Goal: Task Accomplishment & Management: Manage account settings

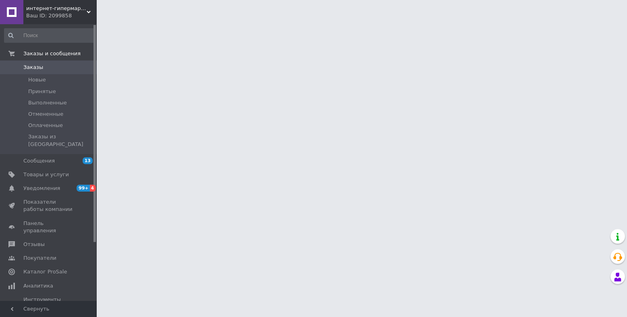
click at [481, 20] on html "интернет-гипермаркет LD Ваш ID: 2099858 Сайт интернет-гипермаркет LD Кабинет по…" at bounding box center [313, 10] width 627 height 20
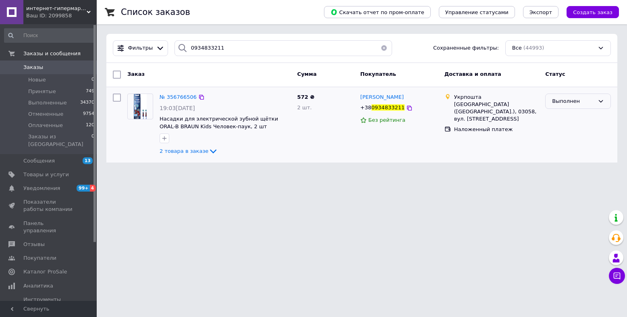
click at [581, 102] on div "Выполнен" at bounding box center [573, 101] width 42 height 8
click at [566, 114] on li "Принят" at bounding box center [578, 117] width 65 height 15
click at [170, 99] on span "№ 356766506" at bounding box center [178, 97] width 37 height 6
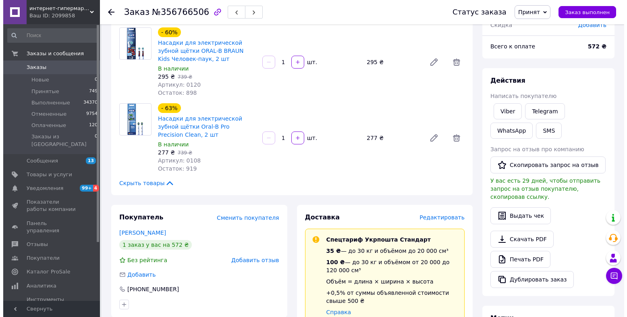
scroll to position [81, 0]
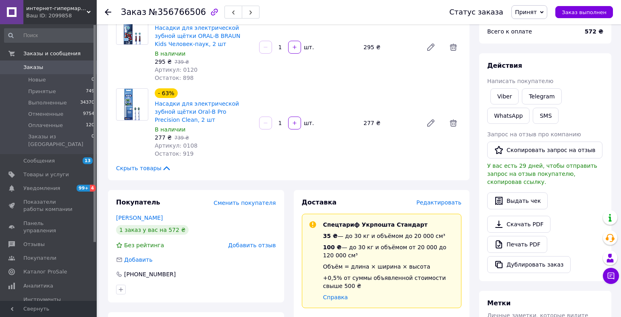
click at [432, 199] on span "Редактировать" at bounding box center [438, 202] width 45 height 6
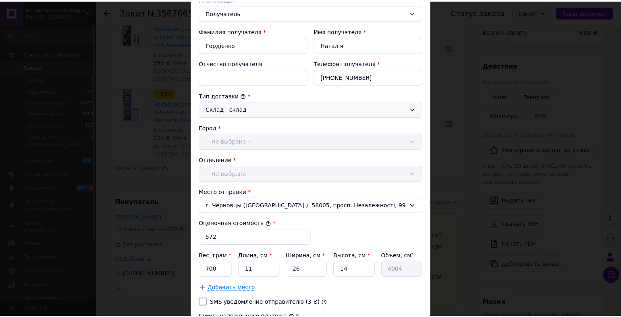
scroll to position [253, 0]
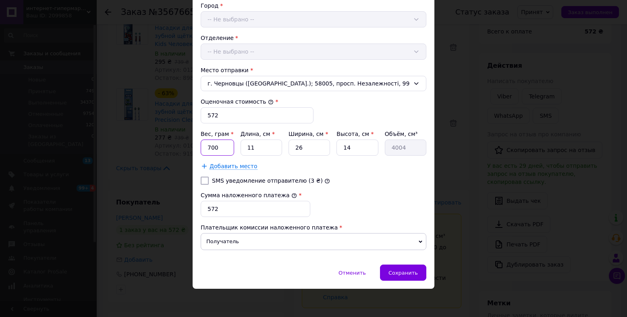
click at [219, 145] on input "700" at bounding box center [217, 147] width 33 height 16
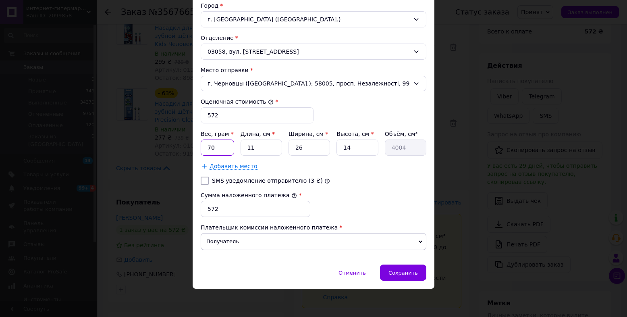
type input "7"
type input "100"
click at [270, 148] on input "11" at bounding box center [261, 147] width 41 height 16
type input "1"
type input "364"
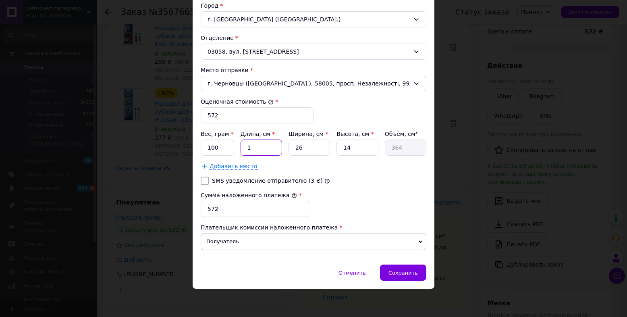
type input "10"
type input "3640"
type input "10"
click at [318, 148] on input "26" at bounding box center [308, 147] width 41 height 16
type input "2"
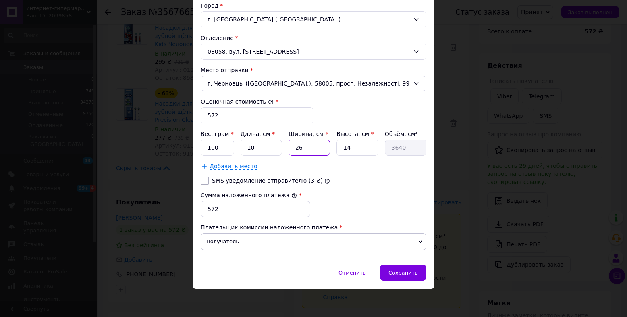
type input "280"
type input "1"
type input "140"
type input "10"
type input "1400"
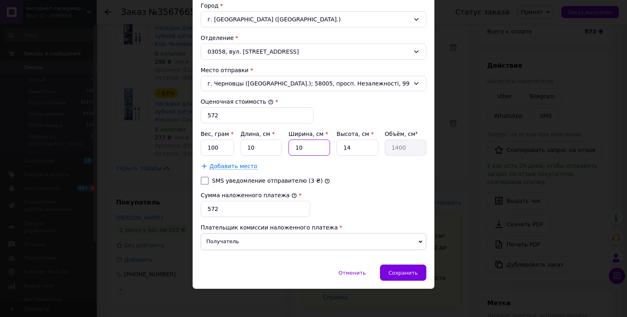
type input "10"
click at [366, 149] on input "14" at bounding box center [356, 147] width 41 height 16
type input "1"
type input "100"
type input "10"
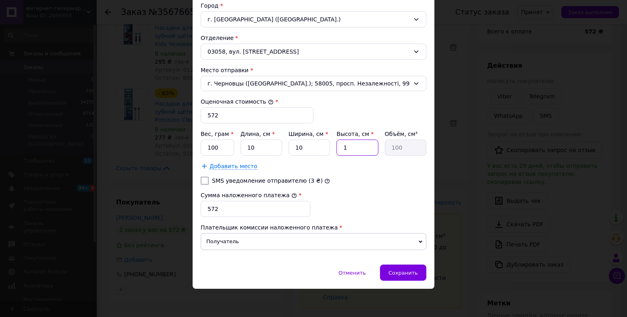
type input "1000"
type input "10"
click at [232, 204] on input "572" at bounding box center [256, 209] width 110 height 16
click at [416, 273] on span "Сохранить" at bounding box center [402, 273] width 29 height 6
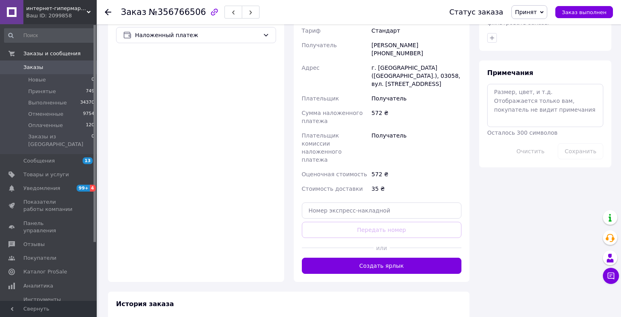
scroll to position [403, 0]
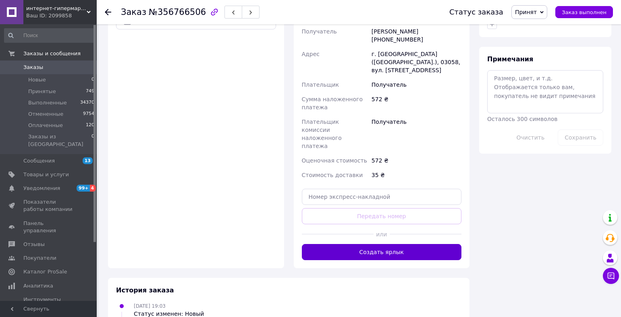
click at [422, 244] on button "Создать ярлык" at bounding box center [382, 252] width 160 height 16
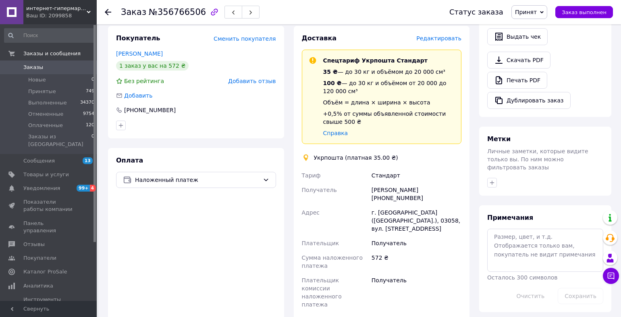
scroll to position [242, 0]
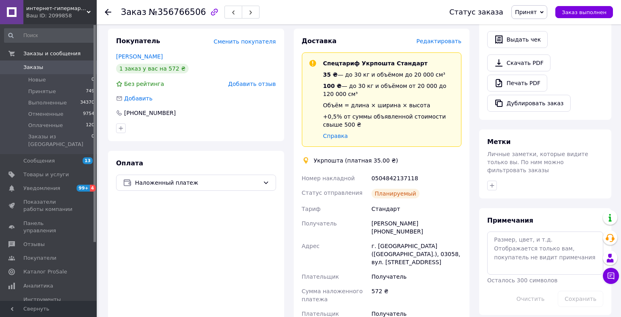
click at [406, 171] on div "0504842137118" at bounding box center [416, 178] width 93 height 15
copy div "0504842137118"
click at [298, 49] on div "Доставка Редактировать Спецтариф Укрпошта Стандарт 35 ₴ — до 30 кг и объёмом до…" at bounding box center [382, 217] width 176 height 376
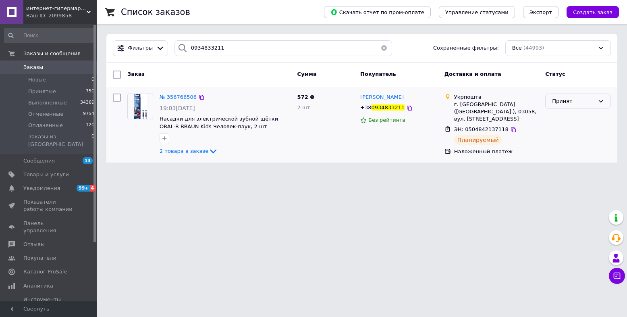
click at [576, 102] on div "Принят" at bounding box center [573, 101] width 42 height 8
click at [563, 115] on li "Выполнен" at bounding box center [578, 117] width 65 height 15
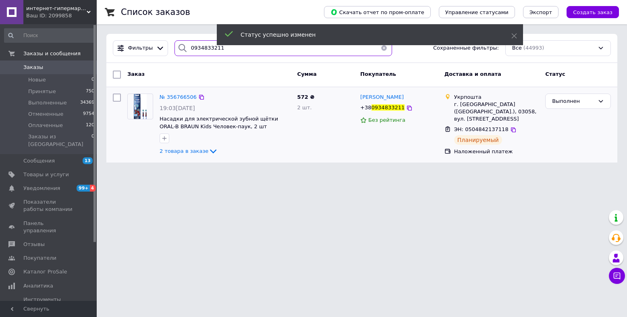
click at [201, 46] on input "0934833211" at bounding box center [283, 48] width 218 height 16
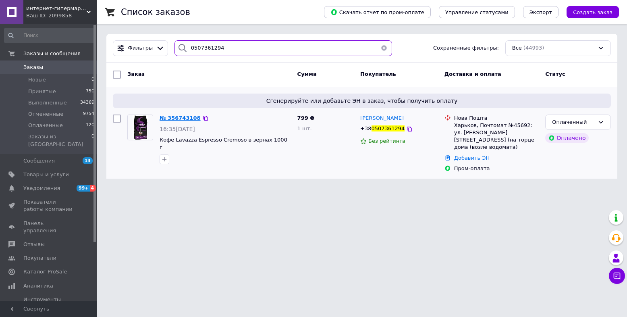
type input "0507361294"
click at [184, 118] on span "№ 356743108" at bounding box center [180, 118] width 41 height 6
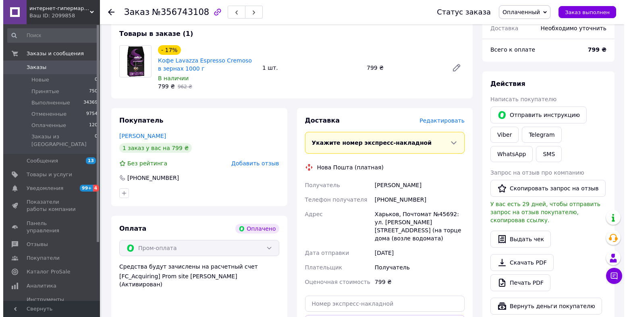
scroll to position [201, 0]
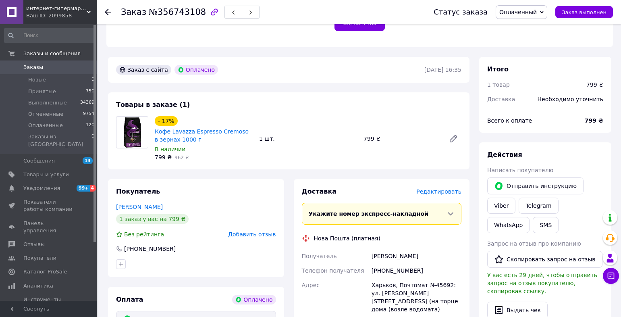
click at [444, 189] on span "Редактировать" at bounding box center [438, 191] width 45 height 6
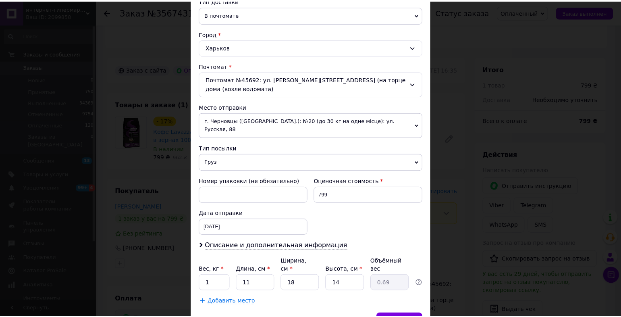
scroll to position [227, 0]
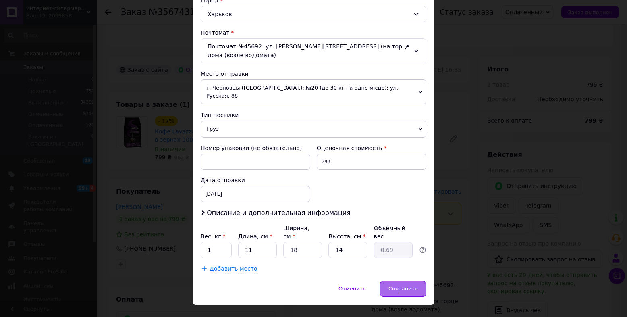
click at [418, 280] on div "Сохранить" at bounding box center [403, 288] width 46 height 16
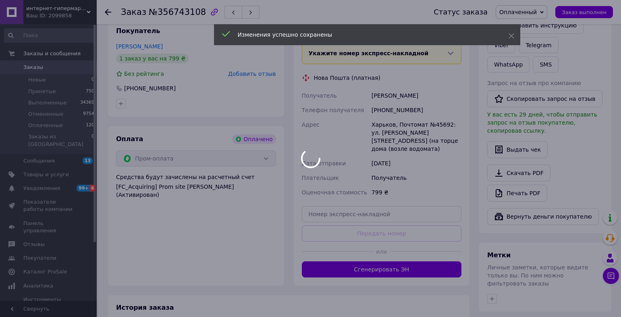
scroll to position [363, 0]
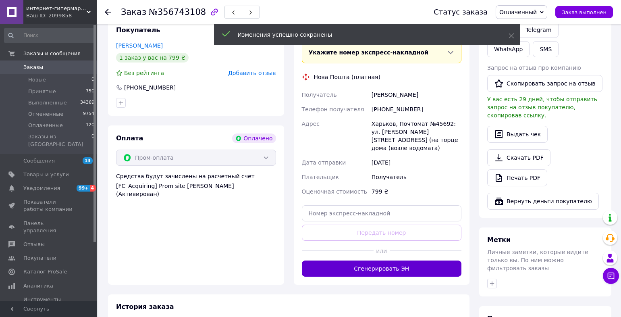
click at [405, 266] on button "Сгенерировать ЭН" at bounding box center [382, 268] width 160 height 16
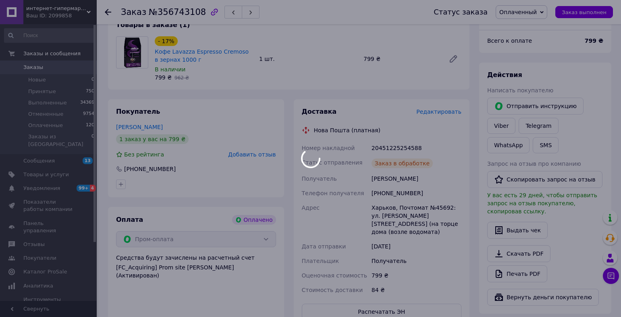
scroll to position [282, 0]
click at [388, 144] on div at bounding box center [310, 158] width 621 height 317
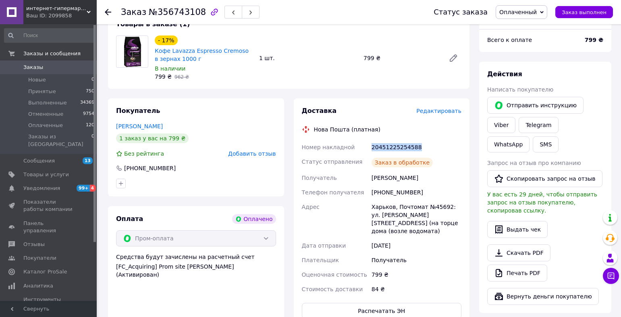
click at [388, 144] on div "20451225254588" at bounding box center [416, 147] width 93 height 15
copy div "20451225254588"
click at [307, 26] on div "Товары в заказе (1) - 17% Кофе Lavazza Espresso Cremoso в зернах 1000 г В налич…" at bounding box center [288, 50] width 361 height 77
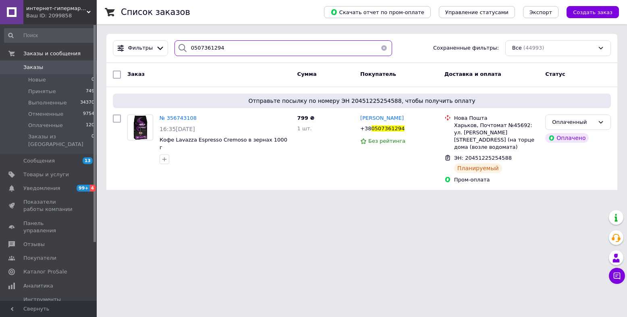
click at [198, 46] on input "0507361294" at bounding box center [283, 48] width 218 height 16
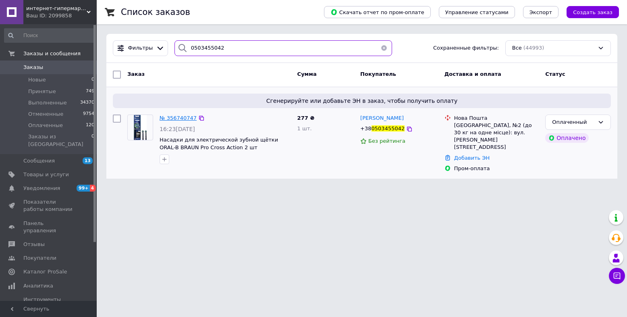
type input "0503455042"
click at [183, 119] on span "№ 356740747" at bounding box center [178, 118] width 37 height 6
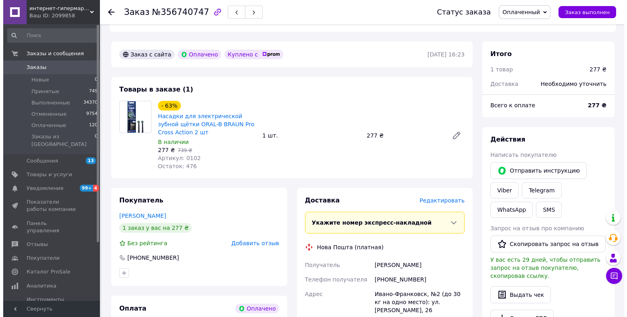
scroll to position [216, 0]
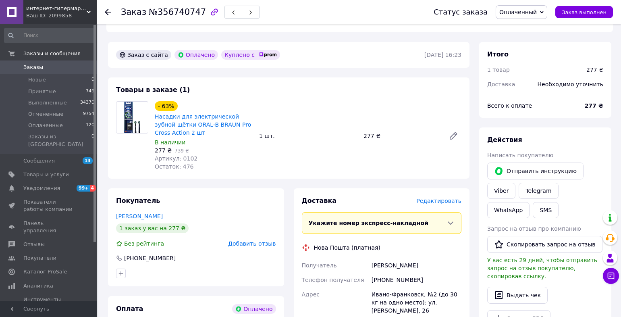
click at [446, 200] on span "Редактировать" at bounding box center [438, 200] width 45 height 6
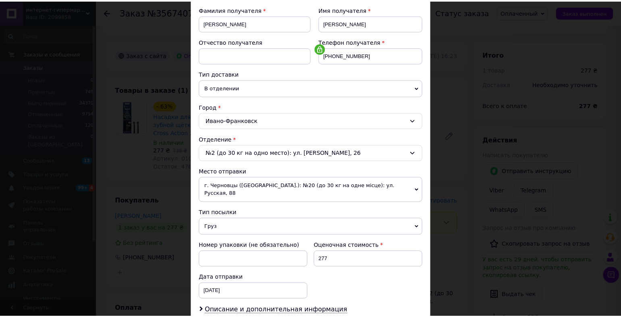
scroll to position [218, 0]
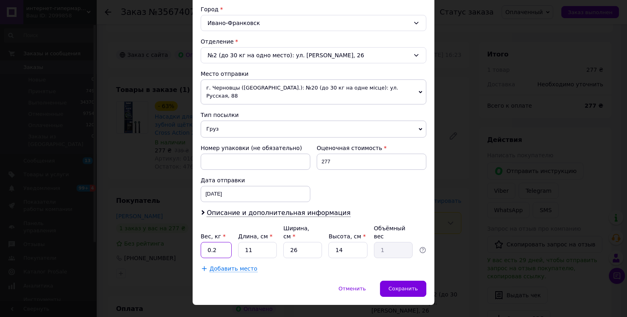
click at [229, 242] on input "0.2" at bounding box center [216, 250] width 31 height 16
click at [364, 242] on input "14" at bounding box center [347, 250] width 39 height 16
type input "1"
type input "0.1"
type input "10"
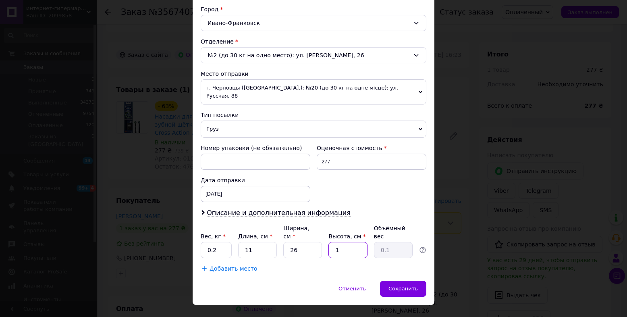
type input "0.72"
type input "10"
click at [309, 242] on input "26" at bounding box center [302, 250] width 39 height 16
type input "2"
type input "0.1"
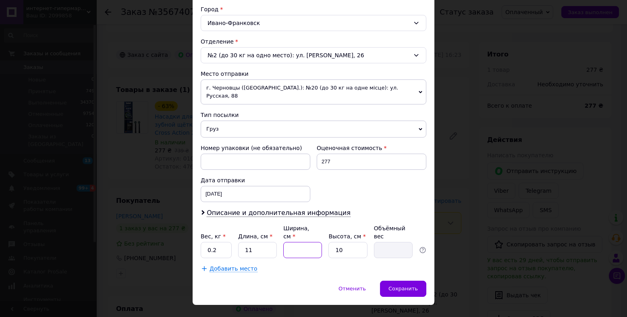
type input "1"
type input "0.1"
type input "10"
type input "0.28"
type input "10"
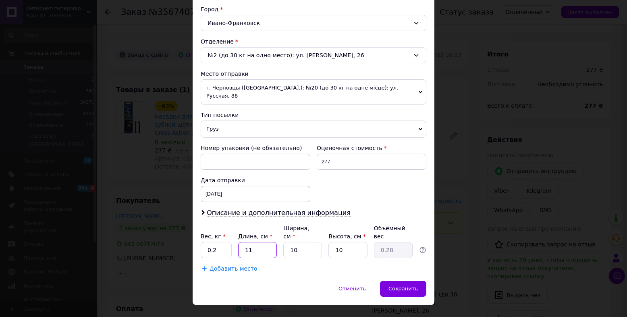
click at [257, 242] on input "11" at bounding box center [257, 250] width 39 height 16
type input "1"
type input "0.1"
type input "10"
type input "0.25"
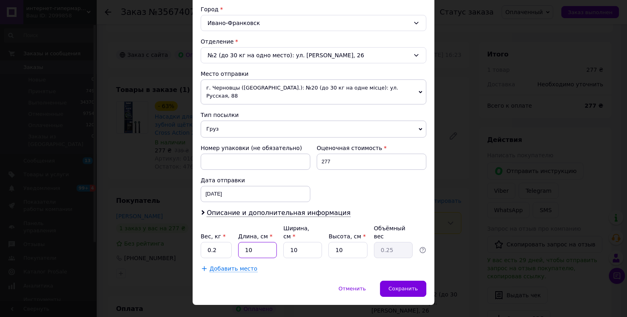
type input "10"
click at [224, 242] on input "0.2" at bounding box center [216, 250] width 31 height 16
type input "0.1"
click at [407, 285] on span "Сохранить" at bounding box center [402, 288] width 29 height 6
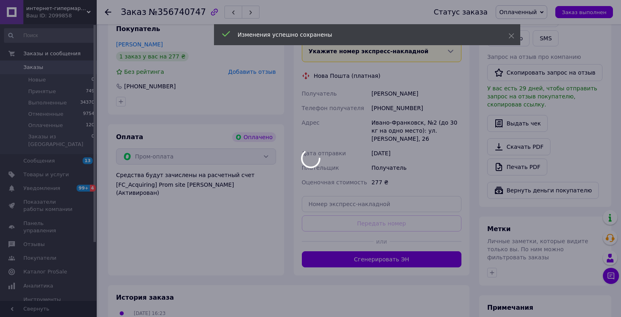
scroll to position [458, 0]
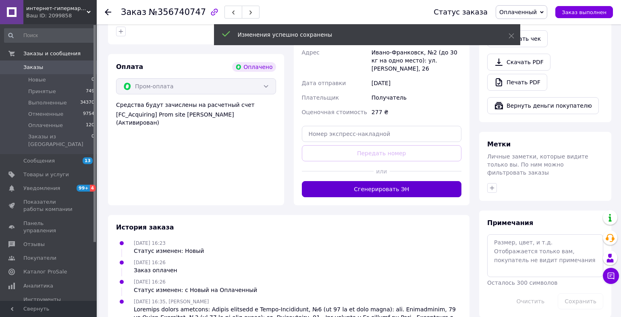
click at [384, 190] on button "Сгенерировать ЭН" at bounding box center [382, 189] width 160 height 16
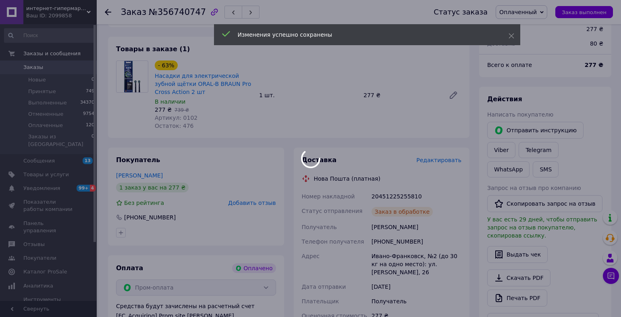
scroll to position [297, 0]
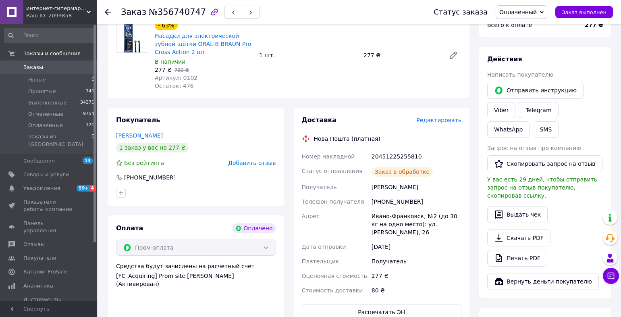
click at [393, 156] on div "20451225255810" at bounding box center [416, 156] width 93 height 15
copy div "20451225255810"
drag, startPoint x: 296, startPoint y: 34, endPoint x: 81, endPoint y: 24, distance: 215.8
click at [296, 33] on div "- 63% Насадки для электрической зубной щётки ORAL-B BRAUN Pro Cross Action 2 шт…" at bounding box center [307, 55] width 313 height 73
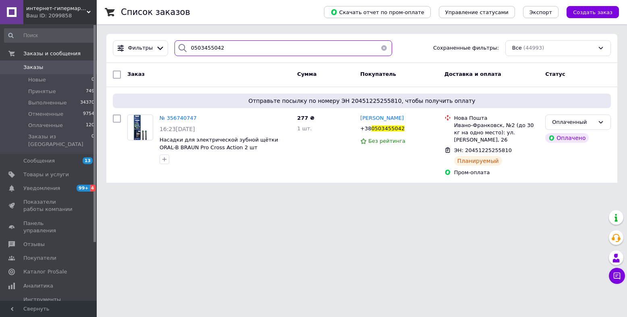
click at [200, 48] on input "0503455042" at bounding box center [283, 48] width 218 height 16
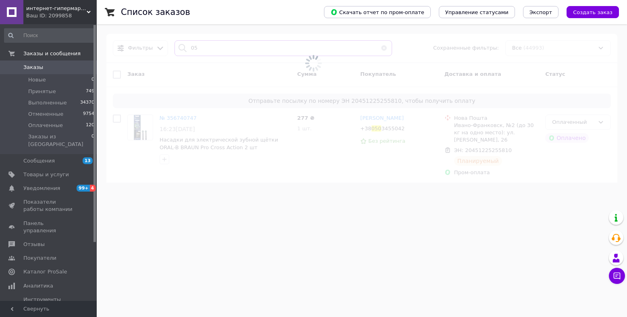
type input "0"
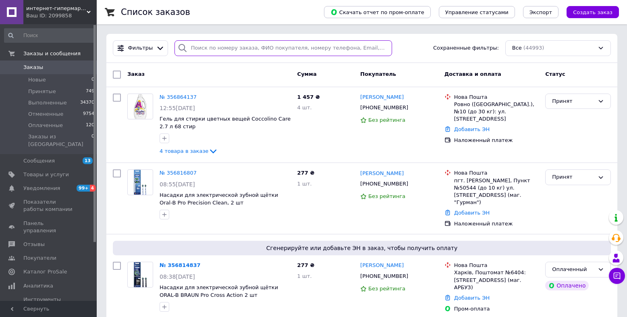
click at [204, 48] on input "search" at bounding box center [283, 48] width 218 height 16
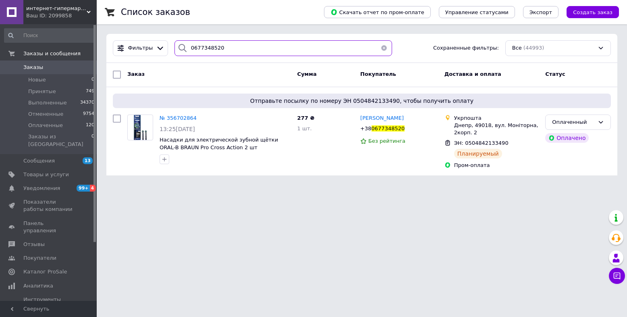
click at [210, 49] on input "0677348520" at bounding box center [283, 48] width 218 height 16
click at [530, 185] on html "интернет-гипермаркет LD Ваш ID: 2099858 Сайт интернет-гипермаркет LD Кабинет по…" at bounding box center [313, 92] width 627 height 185
click at [446, 185] on html "интернет-гипермаркет LD Ваш ID: 2099858 Сайт интернет-гипермаркет LD Кабинет по…" at bounding box center [313, 92] width 627 height 185
click at [196, 45] on input "0677348520" at bounding box center [283, 48] width 218 height 16
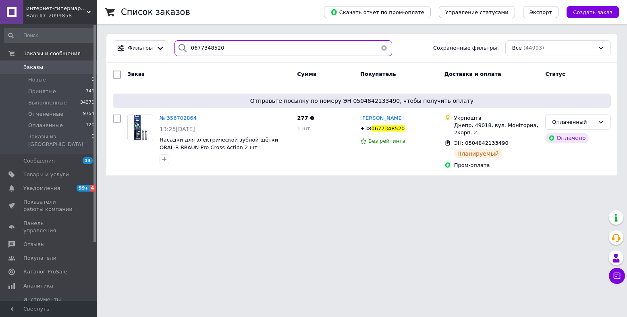
click at [196, 45] on input "0677348520" at bounding box center [283, 48] width 218 height 16
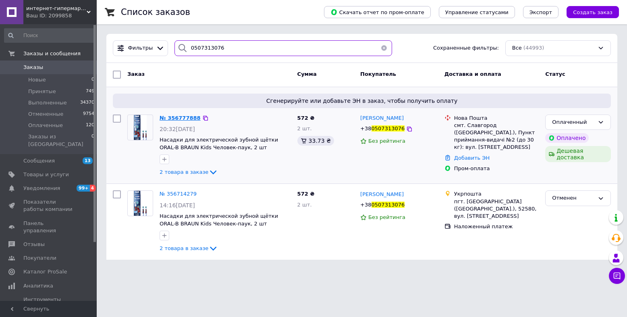
type input "0507313076"
click at [189, 119] on span "№ 356777888" at bounding box center [180, 118] width 41 height 6
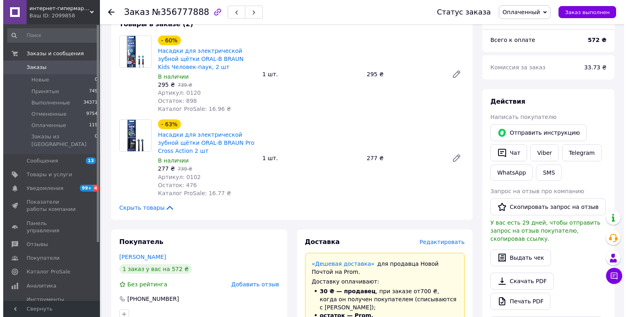
scroll to position [322, 0]
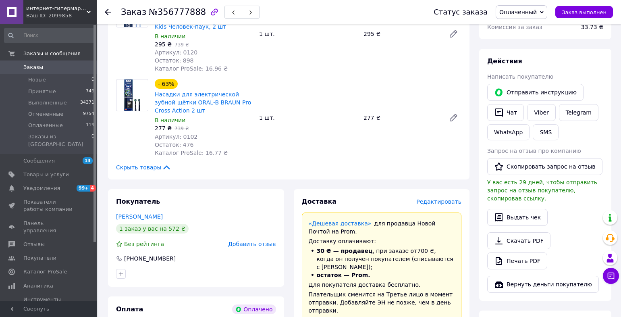
click at [449, 204] on span "Редактировать" at bounding box center [438, 201] width 45 height 6
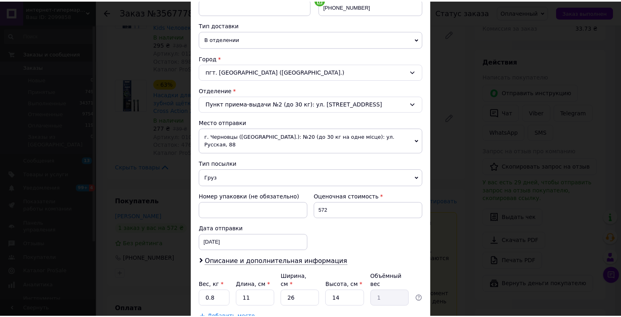
scroll to position [218, 0]
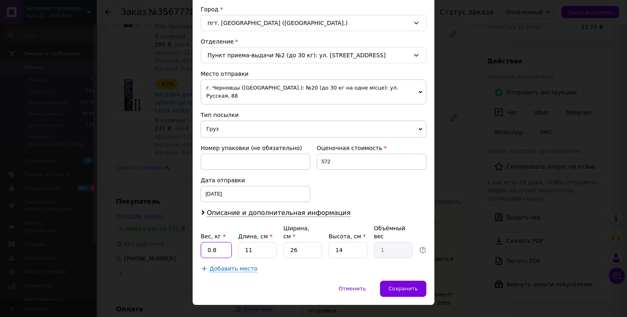
click at [226, 242] on input "0.8" at bounding box center [216, 250] width 31 height 16
type input "0.1"
click at [264, 242] on input "11" at bounding box center [257, 250] width 39 height 16
type input "1"
type input "0.1"
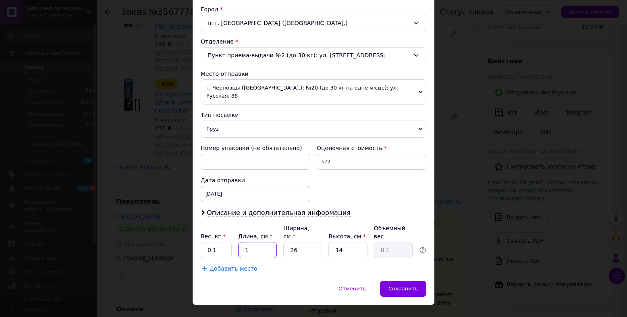
type input "10"
type input "0.91"
type input "10"
click at [306, 242] on input "26" at bounding box center [302, 250] width 39 height 16
type input "2"
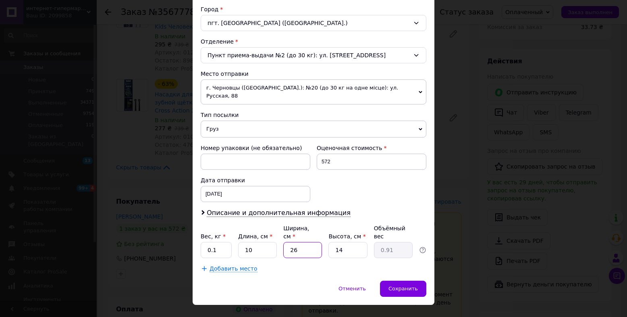
type input "0.1"
type input "1"
type input "0.1"
type input "10"
type input "0.35"
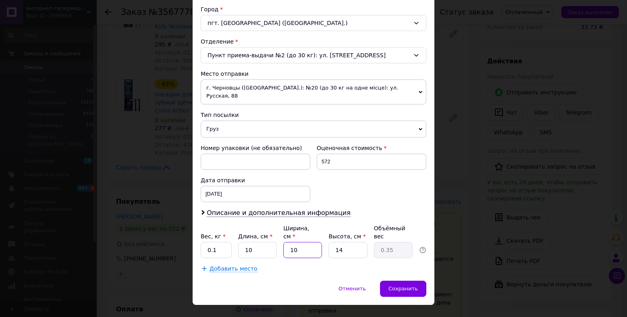
type input "10"
click at [360, 242] on input "14" at bounding box center [347, 250] width 39 height 16
type input "1"
type input "0.1"
type input "10"
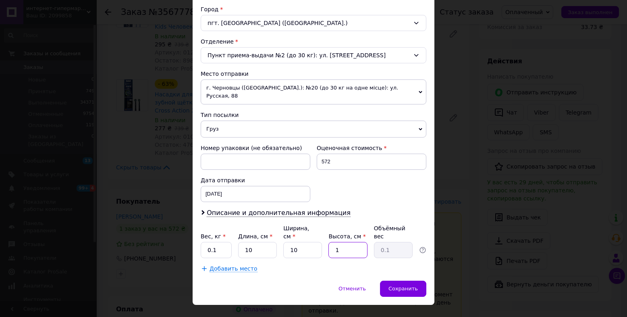
type input "0.25"
type input "10"
drag, startPoint x: 400, startPoint y: 283, endPoint x: 399, endPoint y: 268, distance: 14.5
click at [400, 281] on div "Отменить   Сохранить" at bounding box center [314, 292] width 242 height 24
click at [400, 280] on div "Сохранить" at bounding box center [403, 288] width 46 height 16
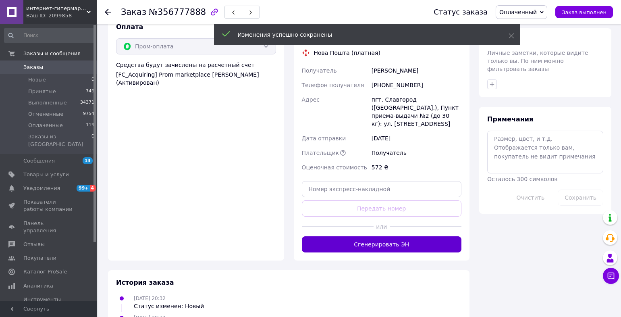
click at [384, 237] on button "Сгенерировать ЭН" at bounding box center [382, 244] width 160 height 16
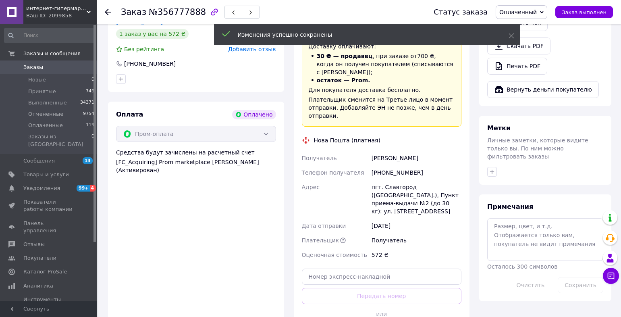
scroll to position [483, 0]
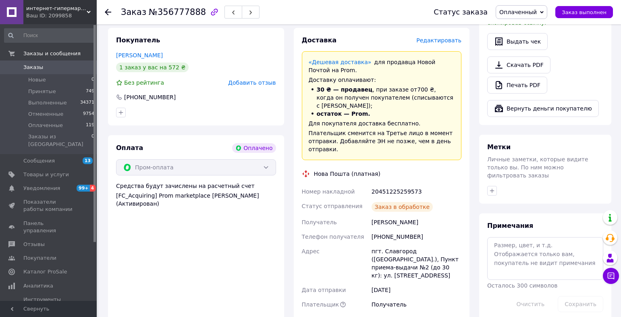
click at [389, 184] on div "20451225259573" at bounding box center [416, 191] width 93 height 15
copy div "20451225259573"
